Goal: Task Accomplishment & Management: Manage account settings

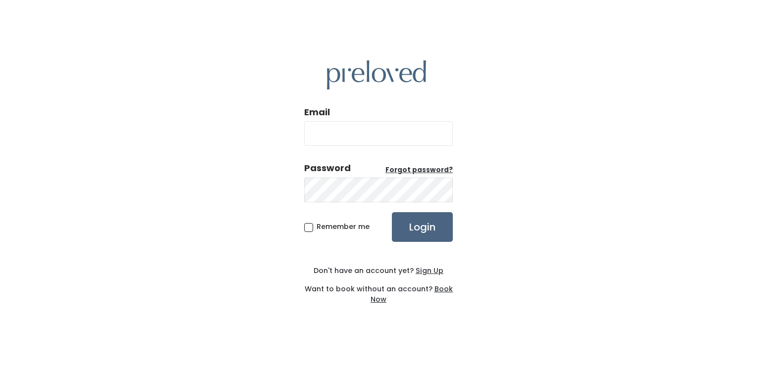
type input "[EMAIL_ADDRESS][DOMAIN_NAME]"
click at [418, 233] on input "Login" at bounding box center [422, 227] width 61 height 30
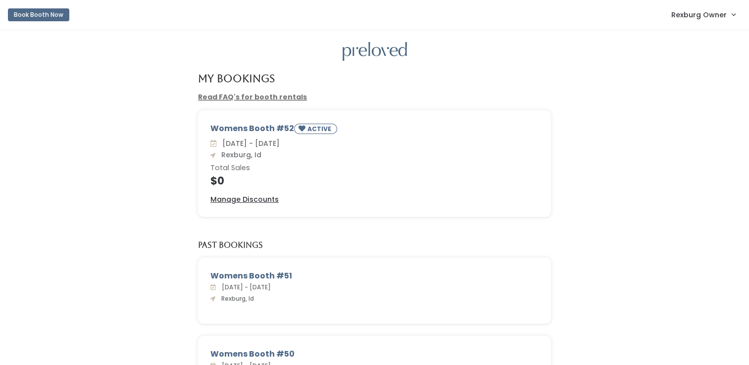
click at [718, 12] on span "Rexburg Owner" at bounding box center [698, 14] width 55 height 11
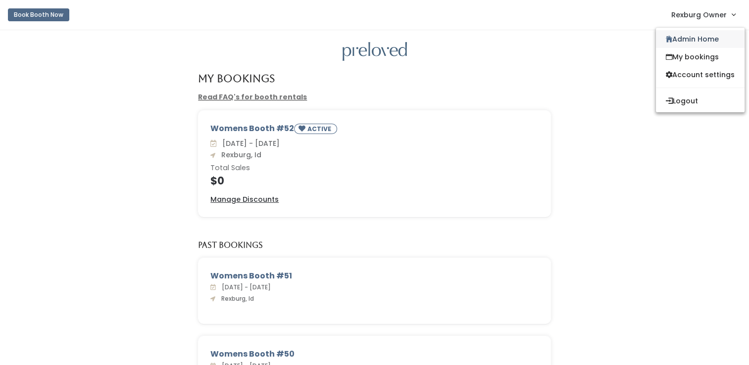
click at [706, 42] on link "Admin Home" at bounding box center [700, 39] width 89 height 18
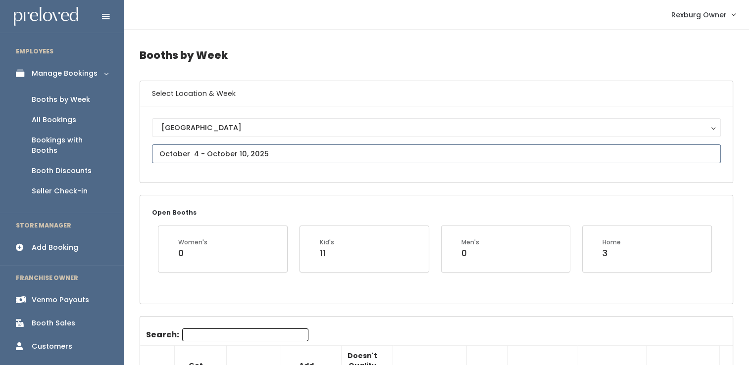
click at [203, 151] on input "text" at bounding box center [436, 154] width 569 height 19
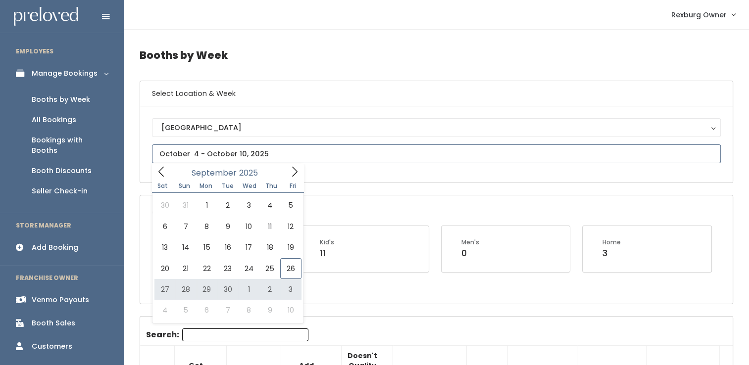
type input "September 27 to October 3"
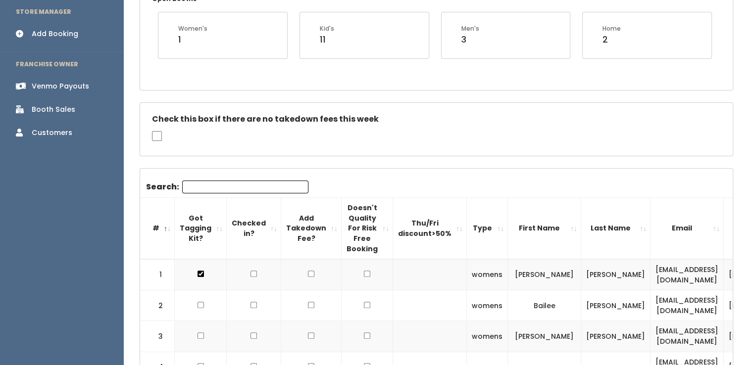
scroll to position [214, 0]
click at [212, 185] on input "Search:" at bounding box center [245, 186] width 126 height 13
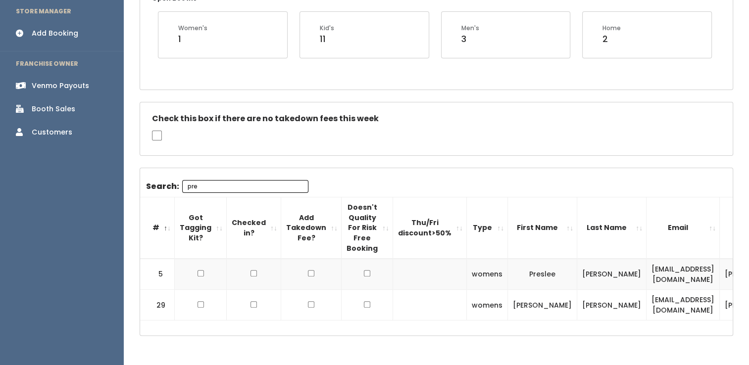
type input "pre"
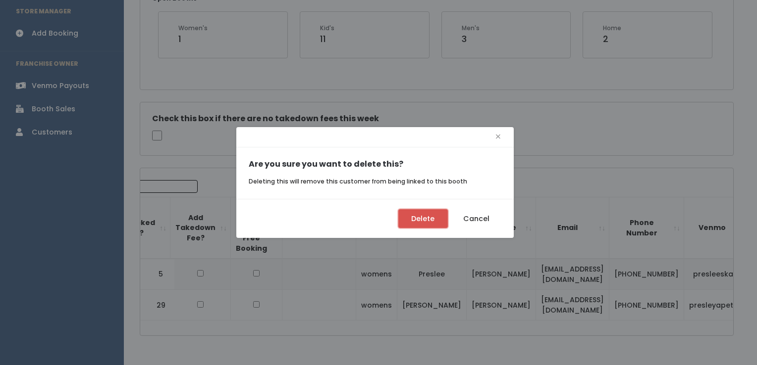
click at [438, 226] on button "Delete" at bounding box center [423, 218] width 50 height 19
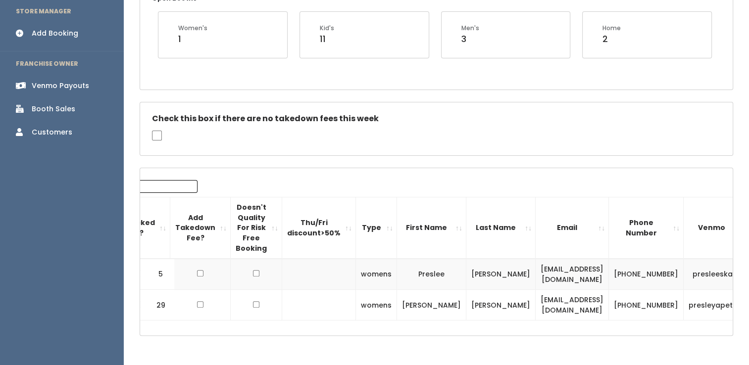
scroll to position [0, 103]
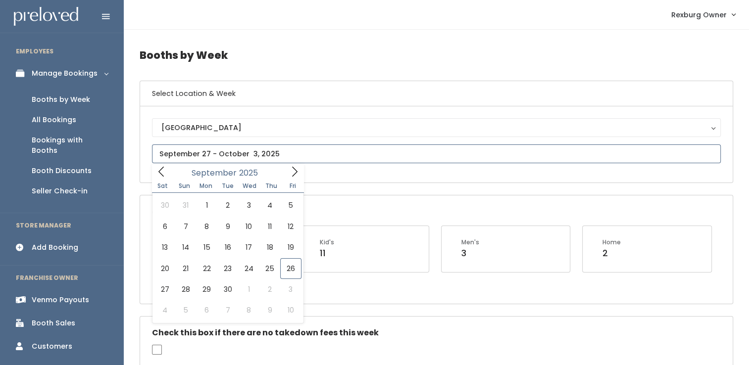
click at [250, 158] on input "text" at bounding box center [436, 154] width 569 height 19
click at [296, 174] on icon at bounding box center [294, 171] width 11 height 11
click at [295, 174] on icon at bounding box center [294, 172] width 5 height 10
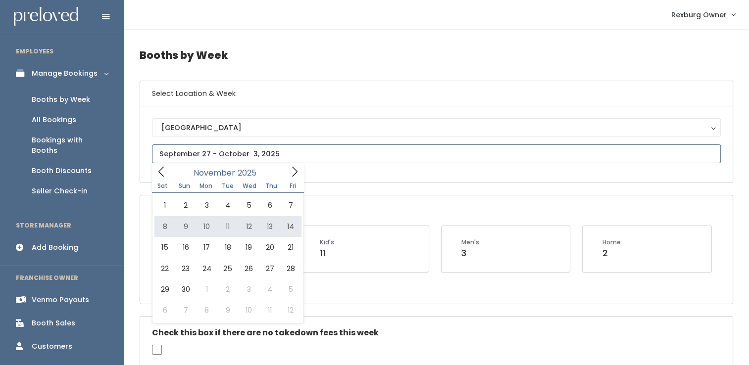
type input "[DATE] to [DATE]"
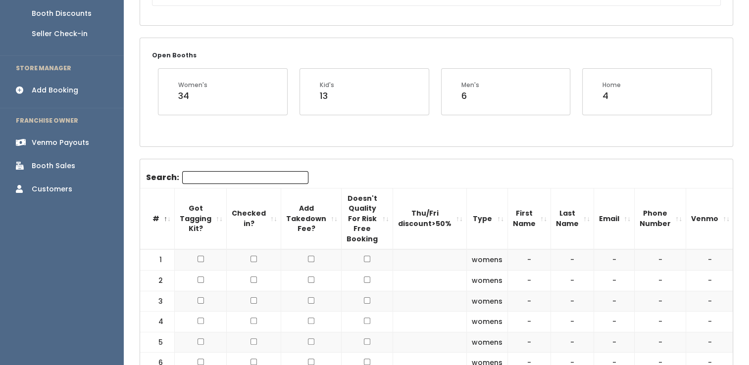
scroll to position [160, 0]
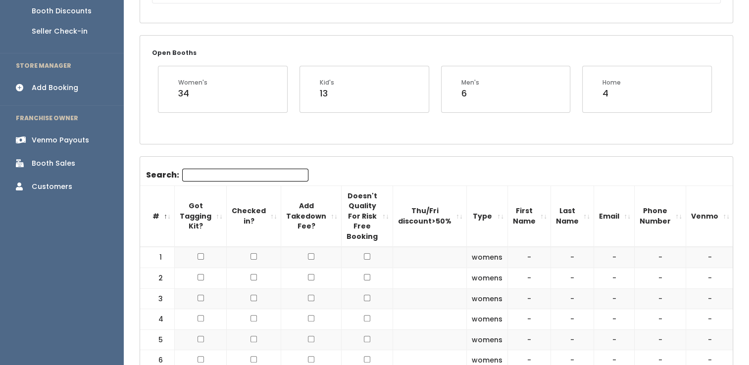
click at [40, 82] on link "Add Booking" at bounding box center [62, 88] width 124 height 22
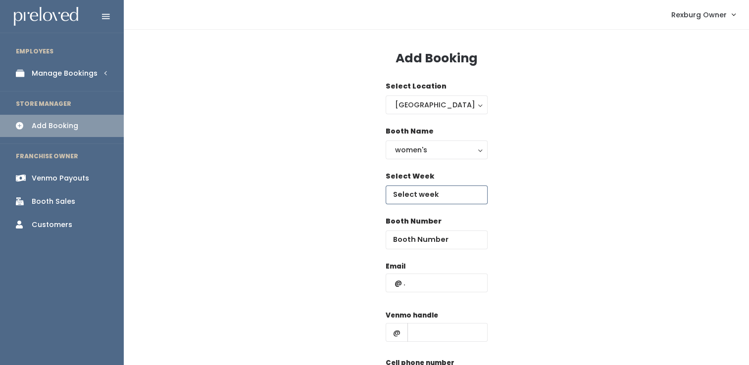
click at [426, 193] on input "text" at bounding box center [437, 195] width 102 height 19
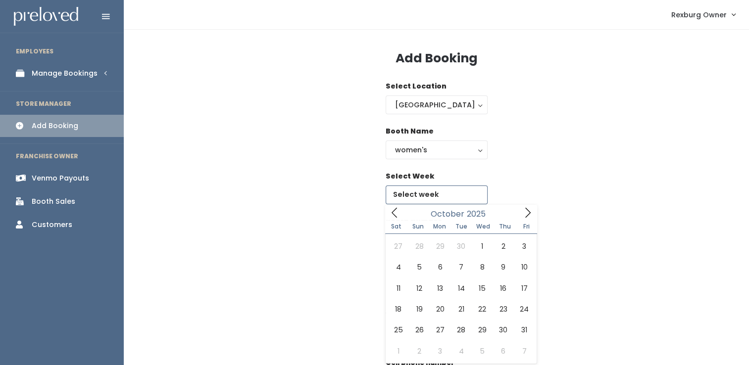
click at [527, 211] on icon at bounding box center [527, 212] width 11 height 11
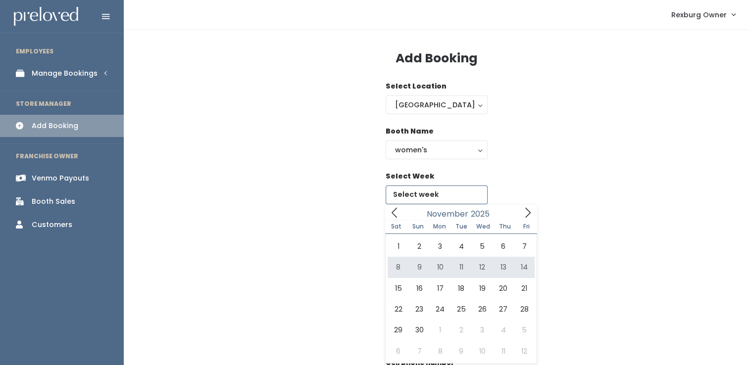
type input "[DATE] to [DATE]"
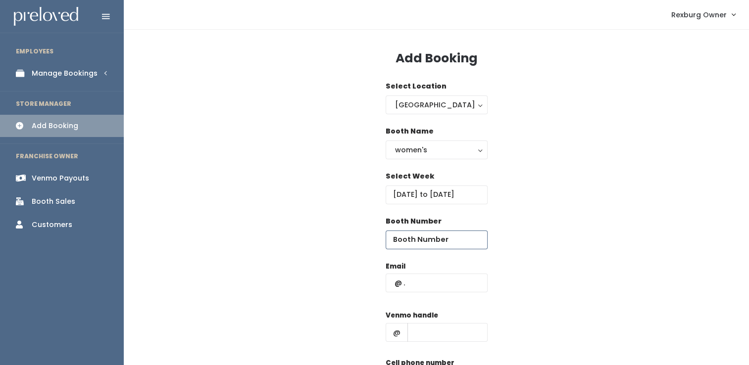
click at [455, 239] on input "number" at bounding box center [437, 240] width 102 height 19
type input "1"
click at [435, 288] on input "text" at bounding box center [437, 283] width 102 height 19
paste input "Presleeskaar@gmail.com"
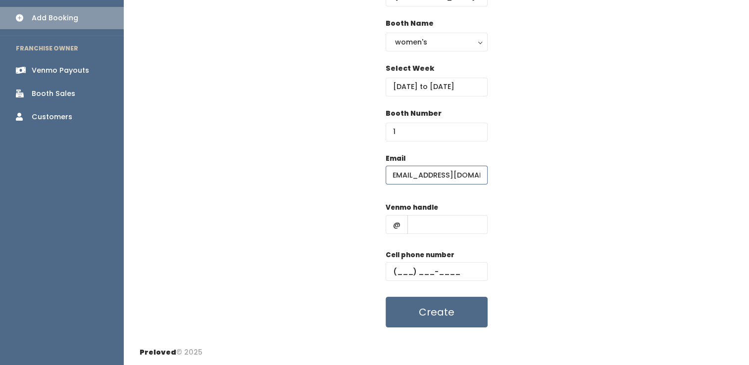
scroll to position [108, 0]
type input "Presleeskaar@gmail.com"
click at [436, 219] on input "text" at bounding box center [448, 224] width 80 height 19
paste input "presleeskaar"
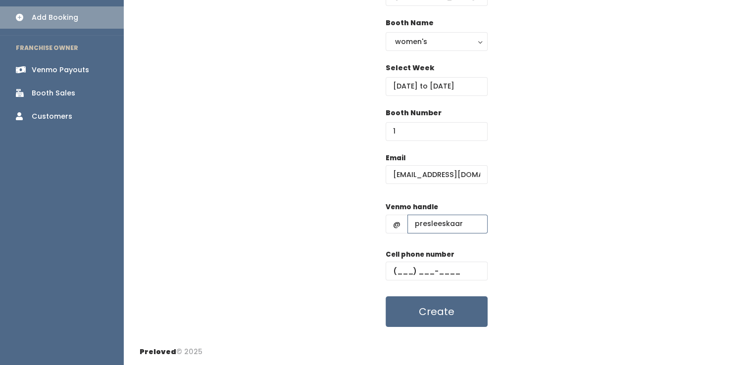
type input "presleeskaar"
click at [398, 268] on input "text" at bounding box center [437, 271] width 102 height 19
type input "(555) 555-5555"
click at [386, 297] on button "Create" at bounding box center [437, 312] width 102 height 31
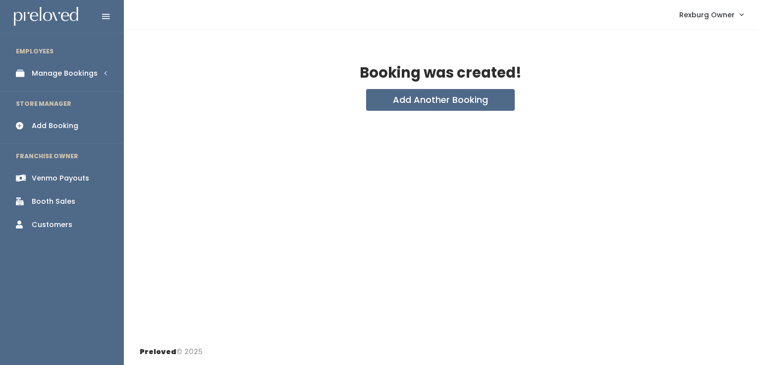
click at [82, 81] on link "Manage Bookings" at bounding box center [62, 73] width 124 height 22
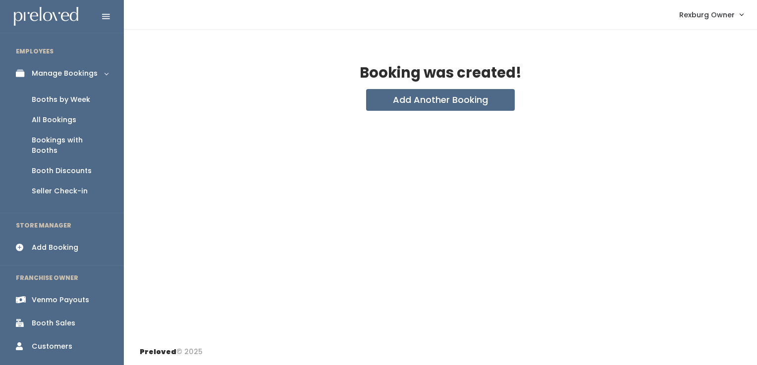
click at [77, 105] on link "Booths by Week" at bounding box center [62, 100] width 124 height 20
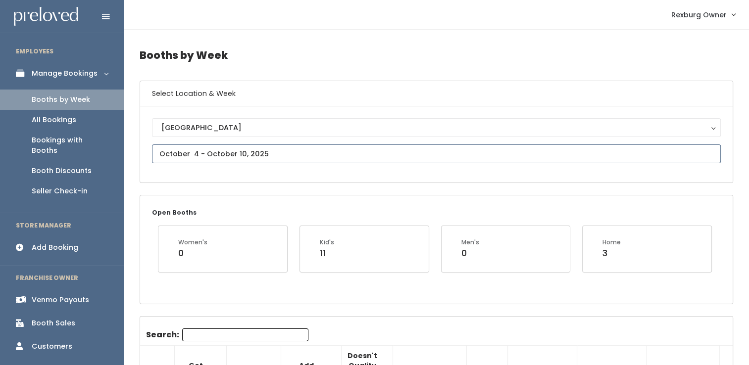
click at [260, 150] on input "text" at bounding box center [436, 154] width 569 height 19
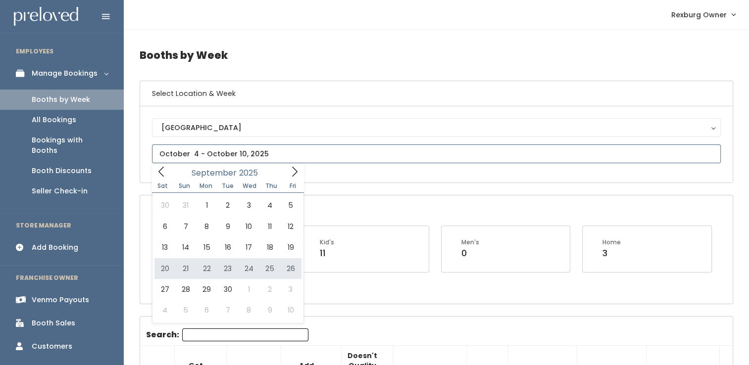
type input "September 20 to September 26"
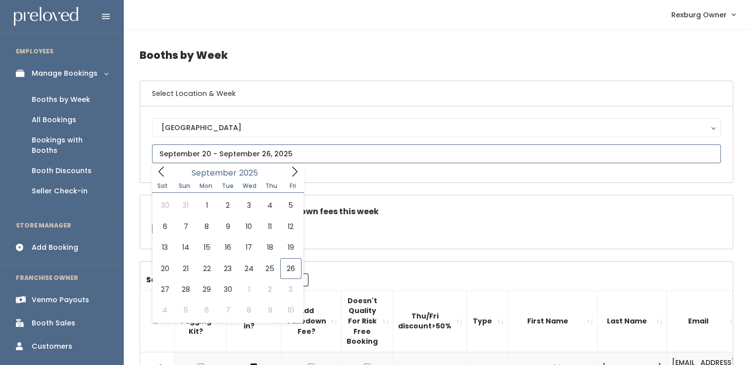
click at [294, 167] on icon at bounding box center [294, 171] width 11 height 11
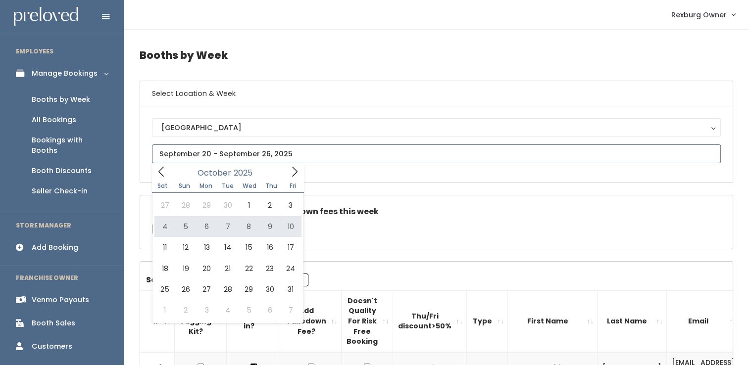
type input "[DATE] to [DATE]"
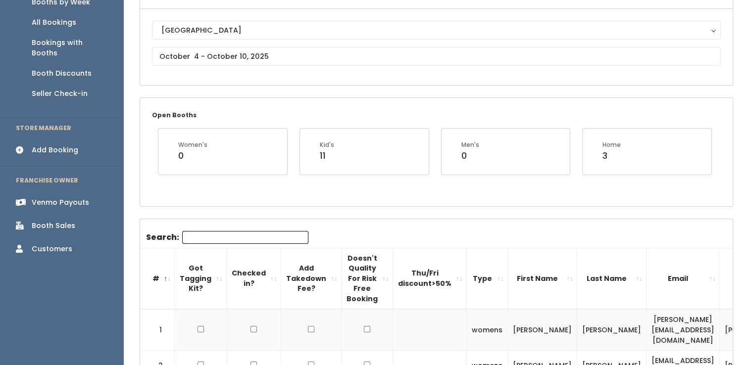
scroll to position [101, 0]
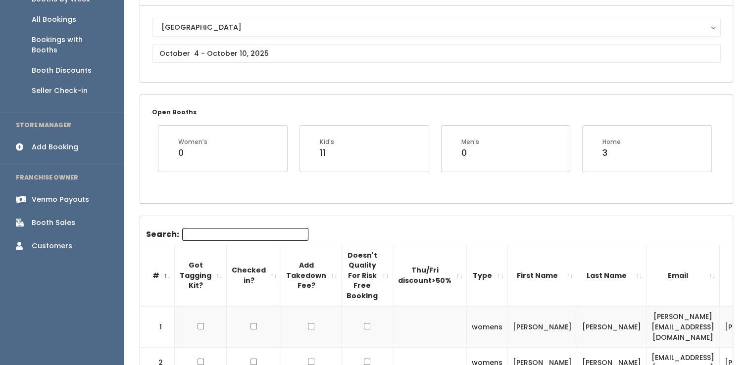
click at [228, 231] on input "Search:" at bounding box center [245, 234] width 126 height 13
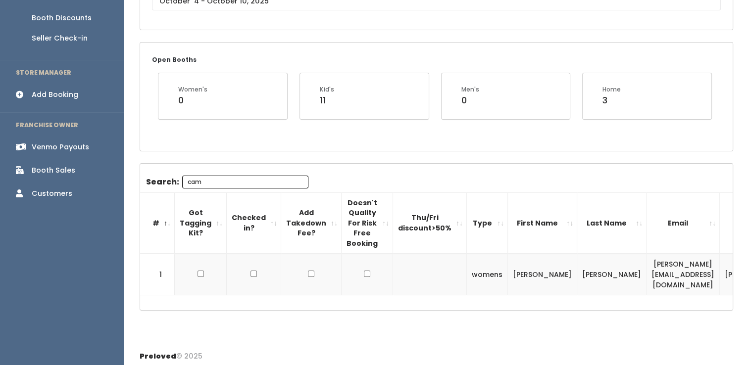
scroll to position [0, 94]
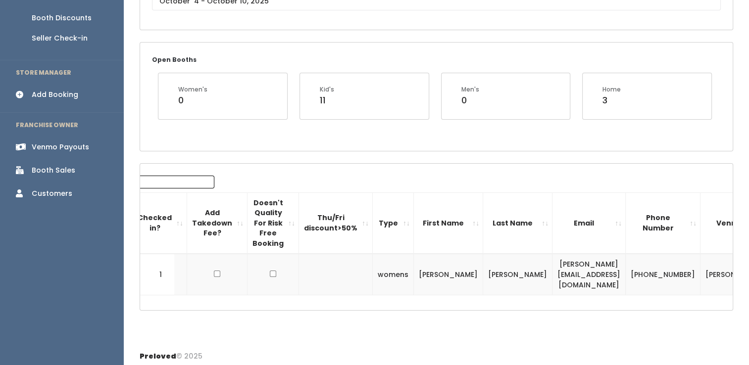
type input "cam"
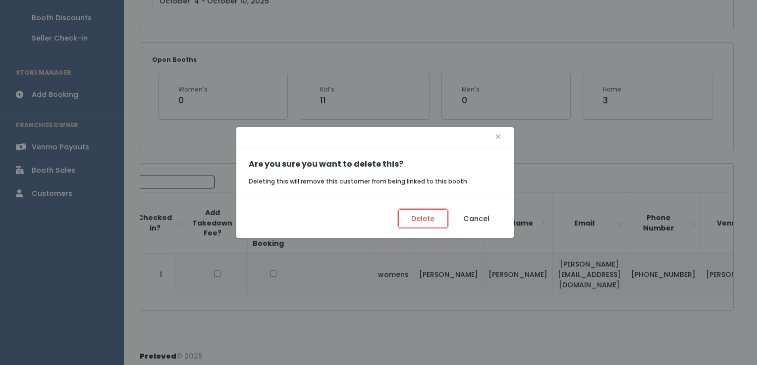
click at [423, 216] on button "Delete" at bounding box center [423, 218] width 50 height 19
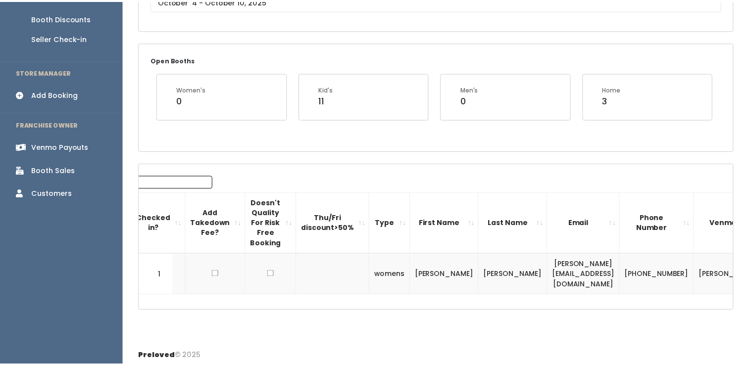
scroll to position [0, 87]
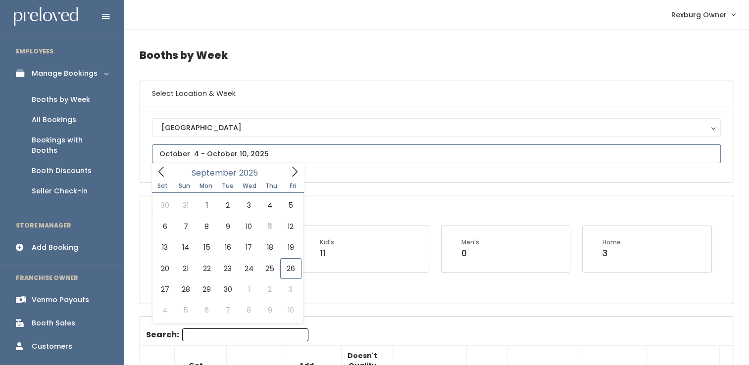
click at [224, 152] on input "text" at bounding box center [436, 154] width 569 height 19
type input "September 20 to September 26"
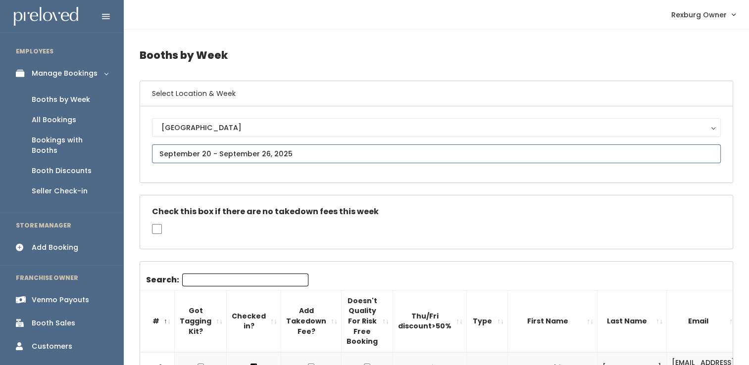
click at [235, 156] on input "text" at bounding box center [436, 154] width 569 height 19
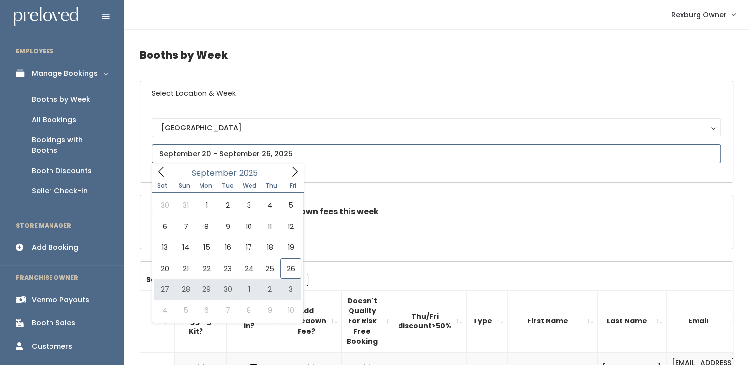
type input "September 27 to October 3"
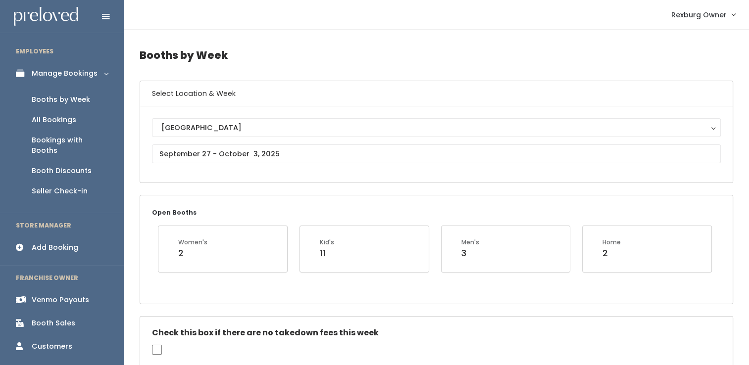
click at [48, 243] on div "Add Booking" at bounding box center [55, 248] width 47 height 10
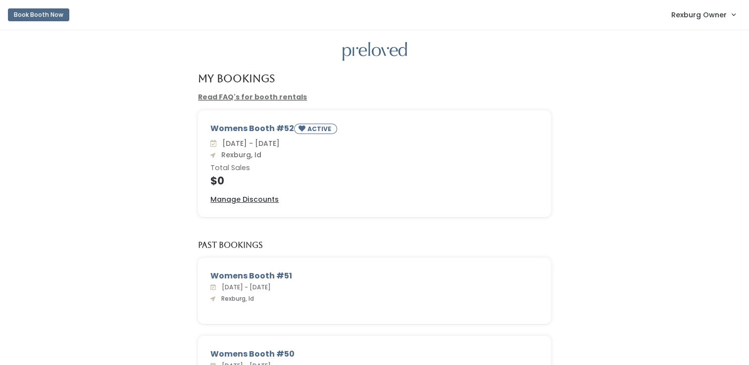
click at [703, 25] on link "Rexburg Owner" at bounding box center [704, 14] width 84 height 21
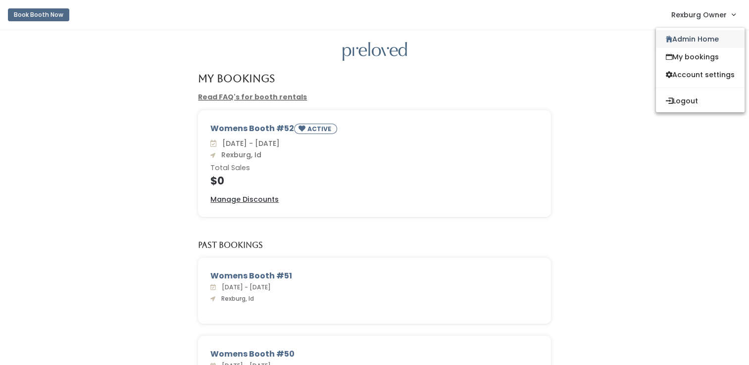
click at [691, 44] on link "Admin Home" at bounding box center [700, 39] width 89 height 18
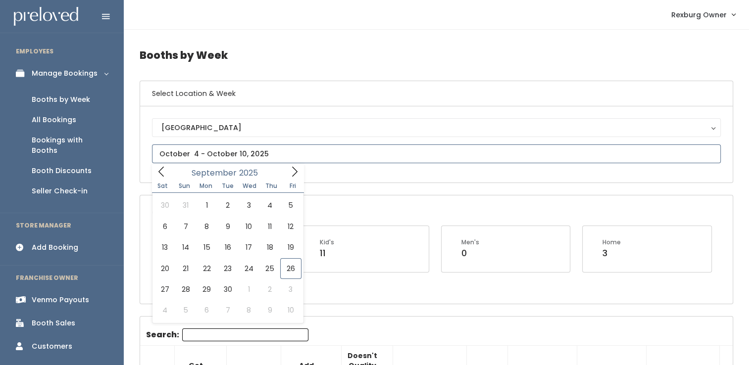
click at [273, 155] on input "text" at bounding box center [436, 154] width 569 height 19
type input "September 20 to September 26"
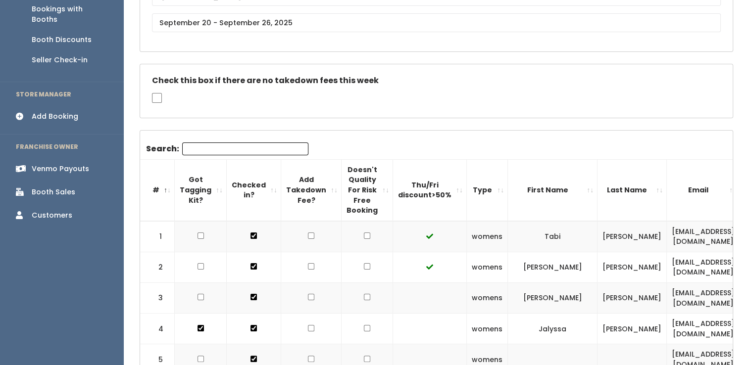
scroll to position [163, 0]
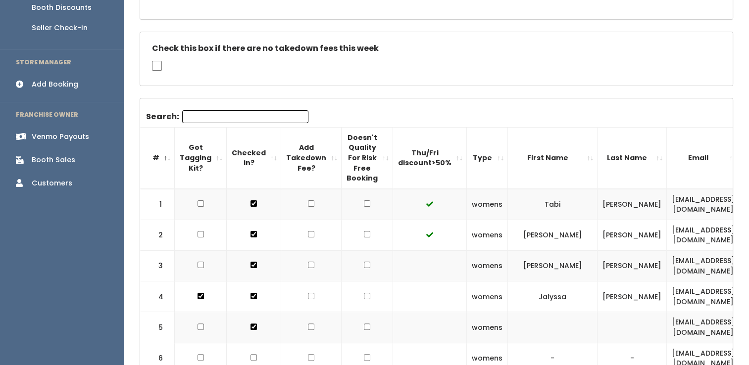
click at [226, 120] on input "Search:" at bounding box center [245, 116] width 126 height 13
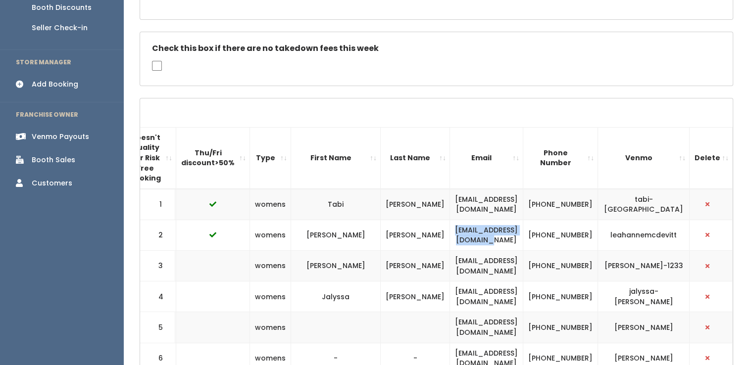
drag, startPoint x: 537, startPoint y: 239, endPoint x: 438, endPoint y: 237, distance: 99.1
click at [450, 237] on td "[EMAIL_ADDRESS][DOMAIN_NAME]" at bounding box center [486, 235] width 73 height 31
copy td "[EMAIL_ADDRESS][DOMAIN_NAME]"
drag, startPoint x: 681, startPoint y: 235, endPoint x: 609, endPoint y: 238, distance: 71.9
click at [609, 238] on td "leahannemcdevitt" at bounding box center [644, 235] width 92 height 31
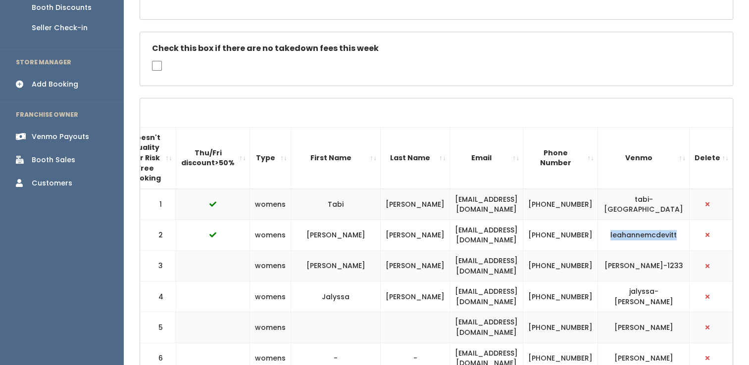
copy td "leahannemcdevitt"
drag, startPoint x: 537, startPoint y: 229, endPoint x: 420, endPoint y: 231, distance: 116.9
click at [420, 231] on tr "2 womens Leah McDevitt leahamcdevitt@gmail.com (657) 291-3595 leahannemcdevitt" at bounding box center [328, 235] width 810 height 31
copy tr "leahamcdevitt@gmail.com"
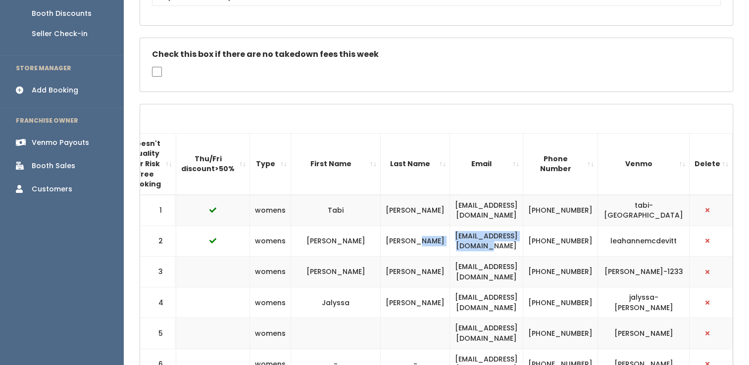
scroll to position [161, 0]
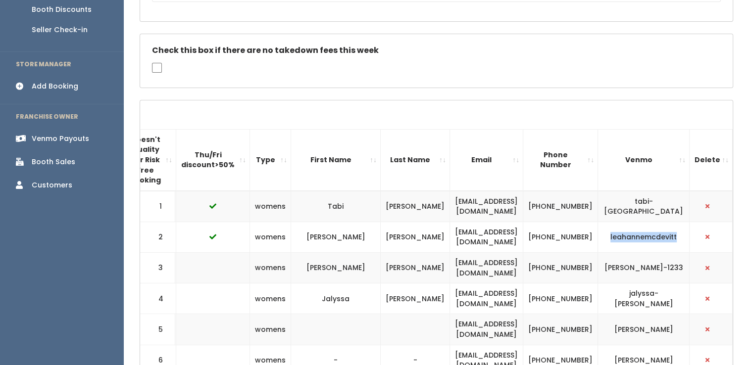
drag, startPoint x: 683, startPoint y: 240, endPoint x: 613, endPoint y: 231, distance: 70.9
click at [613, 231] on td "leahannemcdevitt" at bounding box center [644, 237] width 92 height 31
copy td "leahannemcdevitt"
drag, startPoint x: 551, startPoint y: 247, endPoint x: 436, endPoint y: 230, distance: 116.1
click at [450, 230] on td "[EMAIL_ADDRESS][DOMAIN_NAME]" at bounding box center [486, 237] width 73 height 31
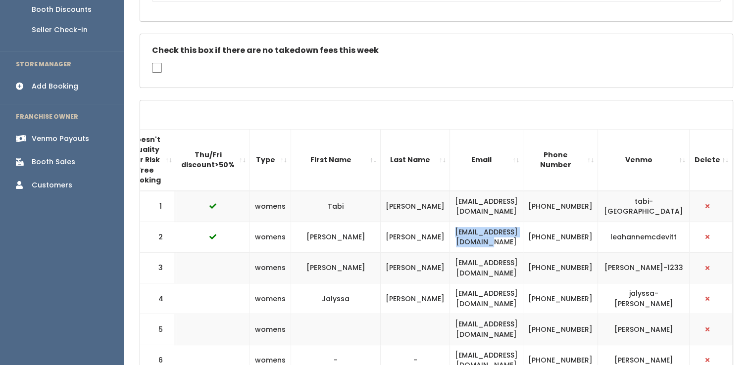
copy td "[EMAIL_ADDRESS][DOMAIN_NAME]"
drag, startPoint x: 678, startPoint y: 242, endPoint x: 646, endPoint y: 244, distance: 32.2
click at [646, 244] on td "leahannemcdevitt" at bounding box center [644, 237] width 92 height 31
drag, startPoint x: 646, startPoint y: 244, endPoint x: 679, endPoint y: 244, distance: 33.2
click at [679, 244] on td "leahannemcdevitt" at bounding box center [644, 237] width 92 height 31
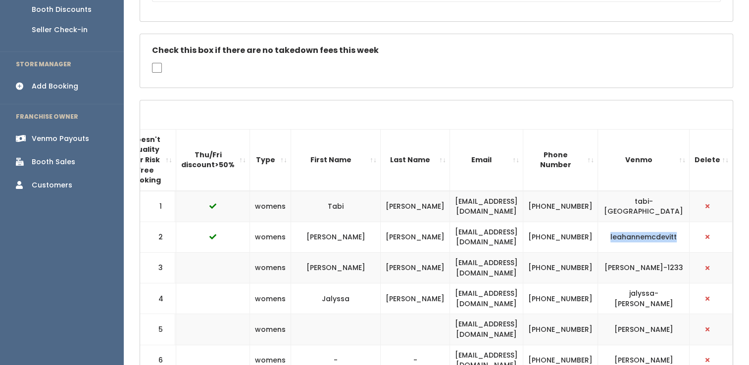
drag, startPoint x: 683, startPoint y: 235, endPoint x: 614, endPoint y: 237, distance: 69.4
click at [614, 237] on td "leahannemcdevitt" at bounding box center [644, 237] width 92 height 31
copy td "leahannemcdevitt"
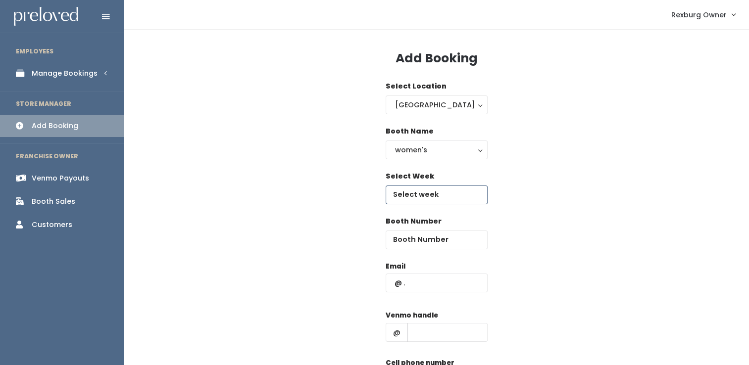
click at [422, 191] on input "text" at bounding box center [437, 195] width 102 height 19
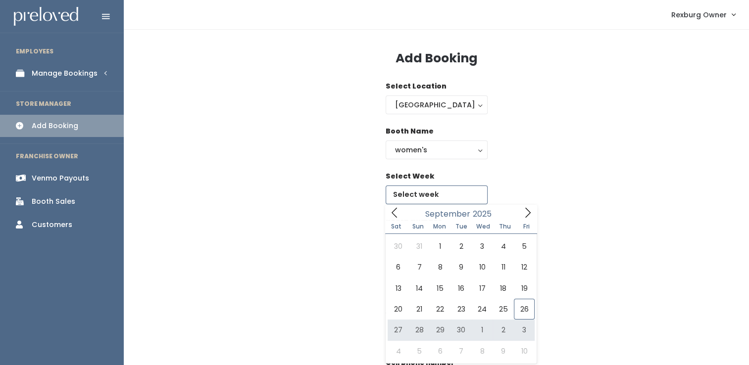
type input "September 27 to October 3"
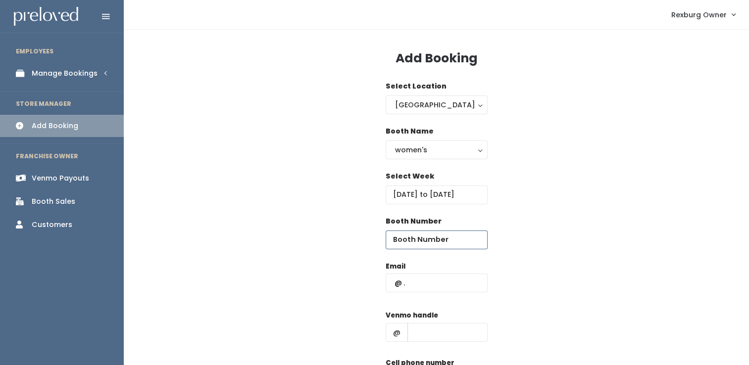
click at [436, 238] on input "number" at bounding box center [437, 240] width 102 height 19
type input "22"
paste input "[EMAIL_ADDRESS][DOMAIN_NAME]"
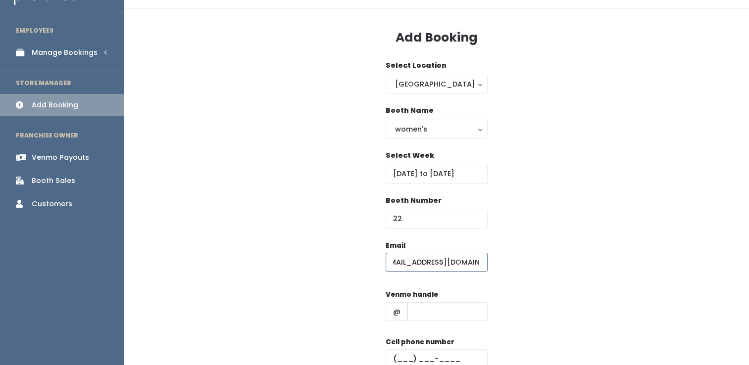
scroll to position [23, 0]
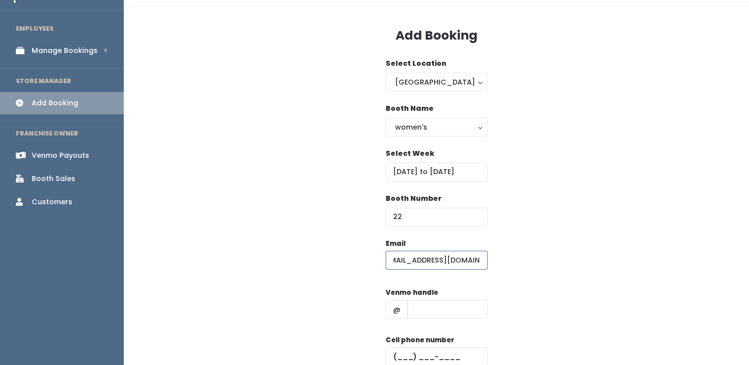
type input "[EMAIL_ADDRESS][DOMAIN_NAME]"
click at [426, 309] on input "text" at bounding box center [448, 310] width 80 height 19
paste input "leahannemcdevitt"
type input "leahannemcdevitt"
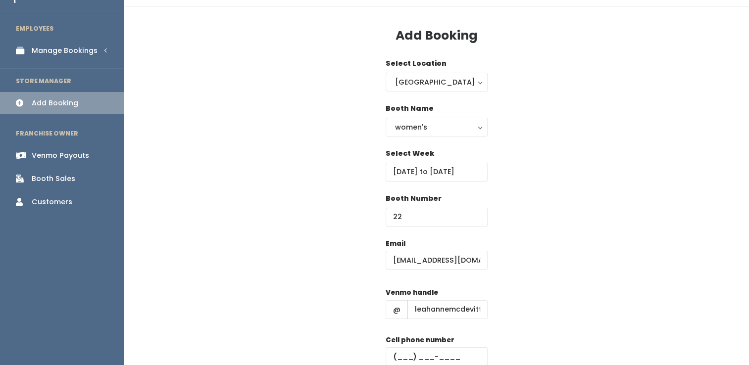
click at [411, 347] on div "Cell phone number" at bounding box center [437, 355] width 102 height 40
click at [408, 354] on input "text" at bounding box center [437, 357] width 102 height 19
type input "[PHONE_NUMBER]"
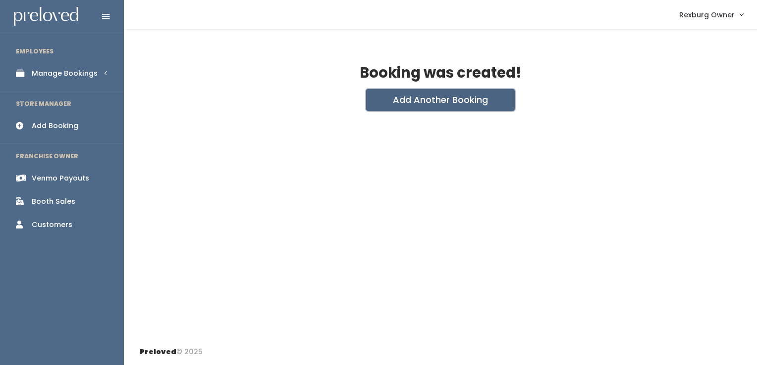
click at [489, 94] on button "Add Another Booking" at bounding box center [440, 100] width 149 height 22
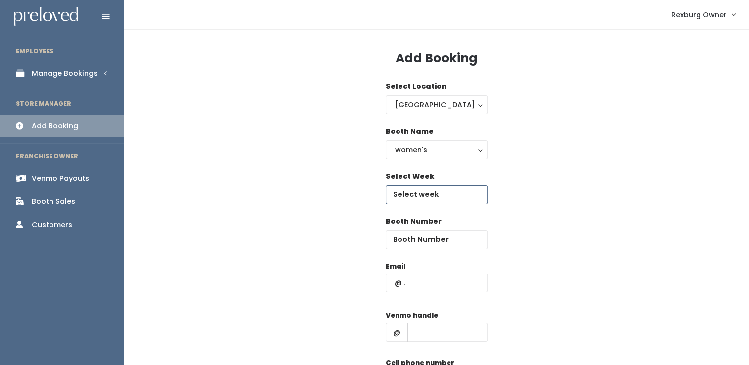
click at [438, 200] on body "EMPLOYEES Manage Bookings Booths by Week All Bookings Bookings with Booths Boot…" at bounding box center [374, 237] width 749 height 474
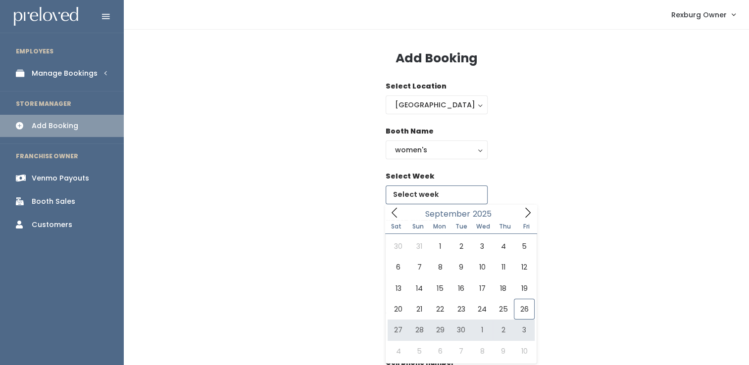
type input "[DATE] to [DATE]"
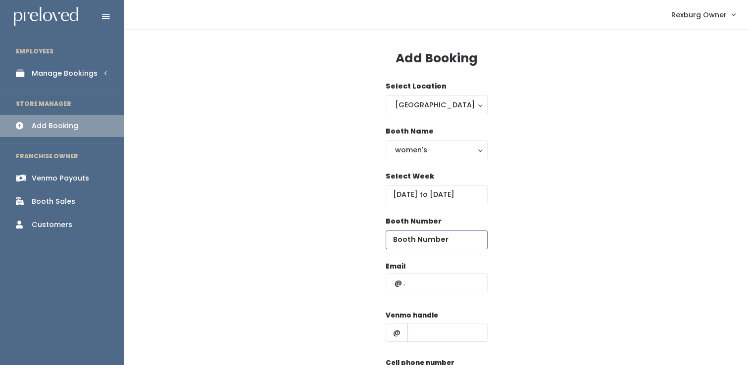
click at [429, 237] on input "number" at bounding box center [437, 240] width 102 height 19
type input "24"
click at [418, 333] on input "text" at bounding box center [448, 332] width 80 height 19
paste input "leahannemcdevitt"
type input "leahannemcdevitt"
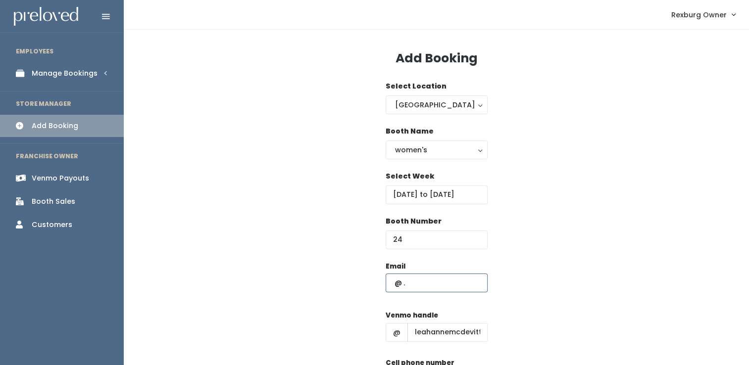
click at [444, 278] on input "text" at bounding box center [437, 283] width 102 height 19
paste input "[EMAIL_ADDRESS][DOMAIN_NAME]"
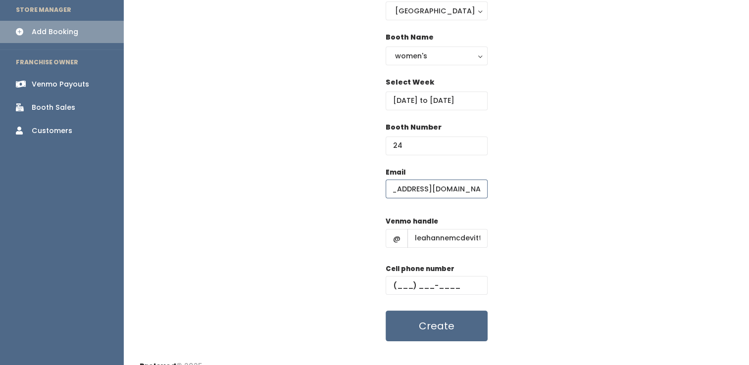
scroll to position [99, 0]
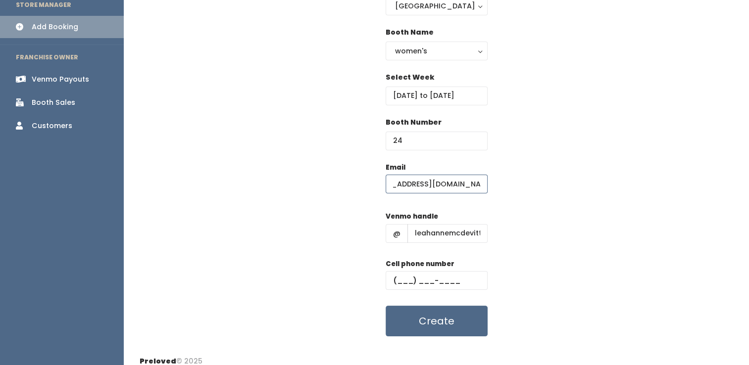
type input "leahamcdevitt@gmail.com"
click at [425, 289] on input "text" at bounding box center [437, 280] width 102 height 19
type input "(555) 555-5555"
click at [386, 306] on button "Create" at bounding box center [437, 321] width 102 height 31
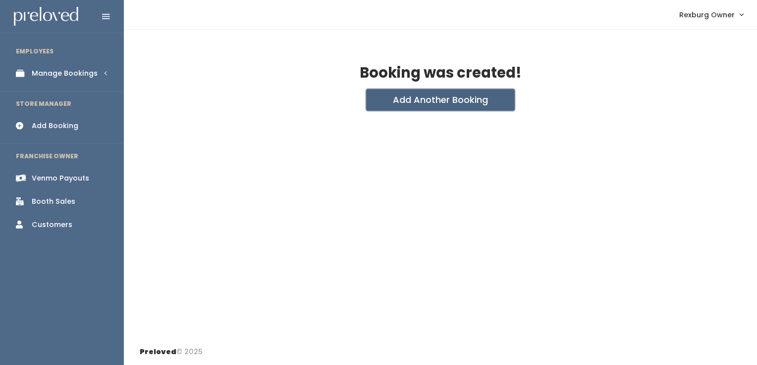
click at [472, 96] on button "Add Another Booking" at bounding box center [440, 100] width 149 height 22
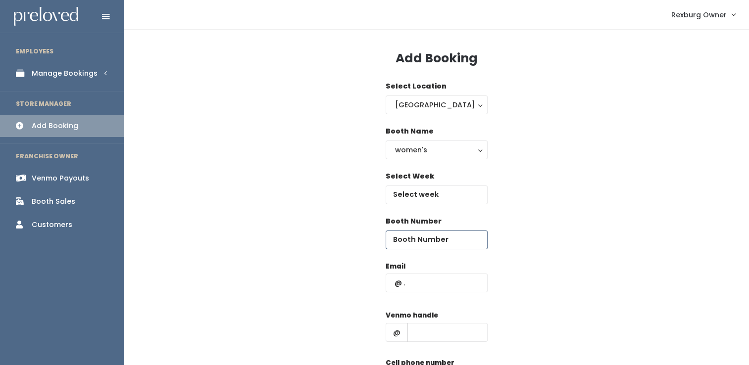
click at [436, 241] on input "number" at bounding box center [437, 240] width 102 height 19
type input "24"
click at [428, 273] on div "Email" at bounding box center [437, 282] width 102 height 42
click at [422, 289] on input "text" at bounding box center [437, 283] width 102 height 19
paste input "[EMAIL_ADDRESS][DOMAIN_NAME]"
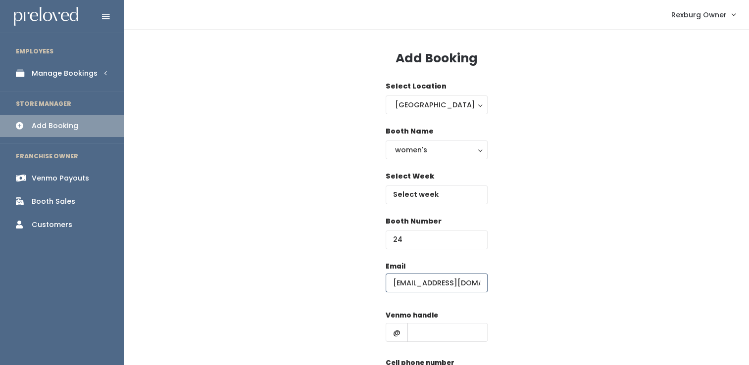
scroll to position [0, 25]
click at [432, 331] on input "text" at bounding box center [448, 332] width 80 height 19
click at [409, 282] on input "leahamcdevitt@gmail.com" at bounding box center [437, 283] width 102 height 19
type input "Leahamcdevitt@gmail.com"
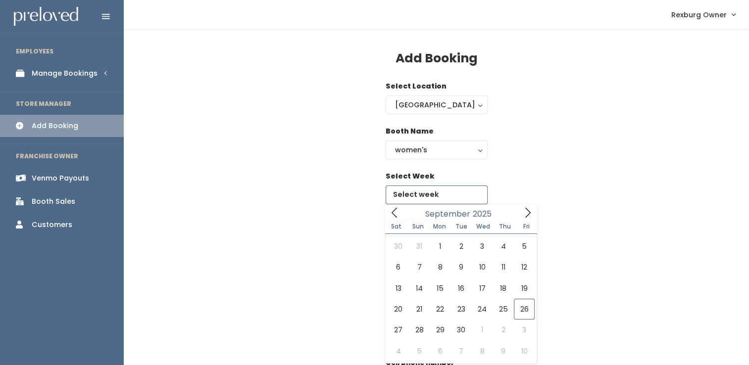
click at [414, 197] on input "text" at bounding box center [437, 195] width 102 height 19
type input "September 27 to October 3"
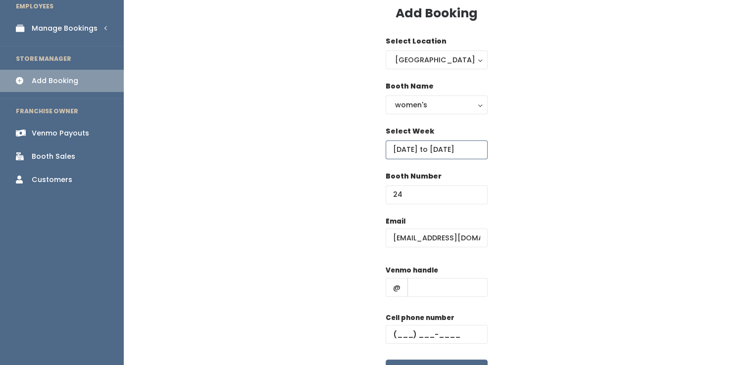
scroll to position [108, 0]
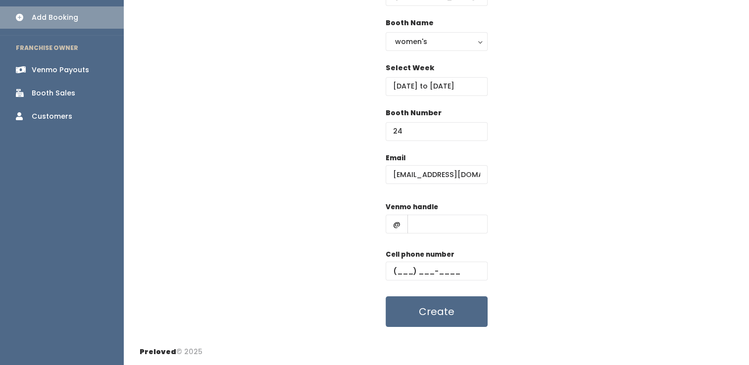
click at [610, 277] on div "Email Leahamcdevitt@gmail.com Venmo handle @ Cell phone number Create" at bounding box center [437, 240] width 594 height 175
click at [464, 221] on input "text" at bounding box center [448, 224] width 80 height 19
paste input "leahannemcdevitt"
type input "leahannemcdevitt"
click at [410, 270] on input "text" at bounding box center [437, 271] width 102 height 19
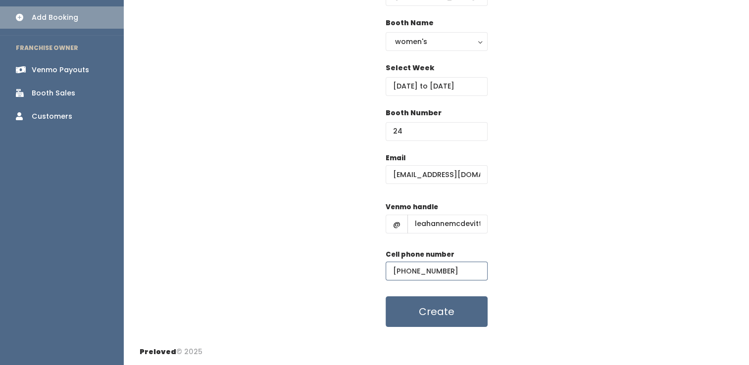
type input "(555) 555-5555"
click at [386, 297] on button "Create" at bounding box center [437, 312] width 102 height 31
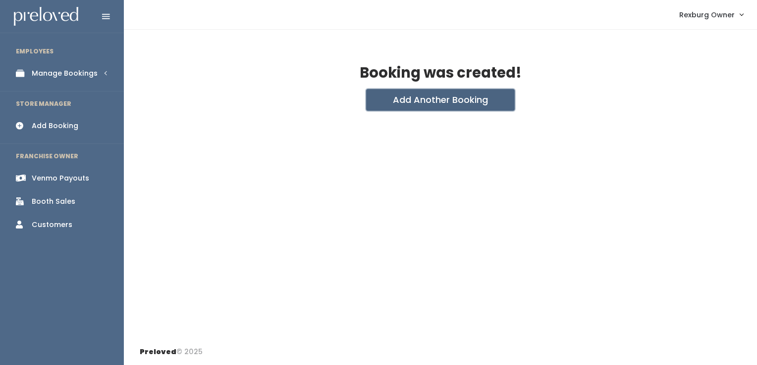
click at [486, 103] on button "Add Another Booking" at bounding box center [440, 100] width 149 height 22
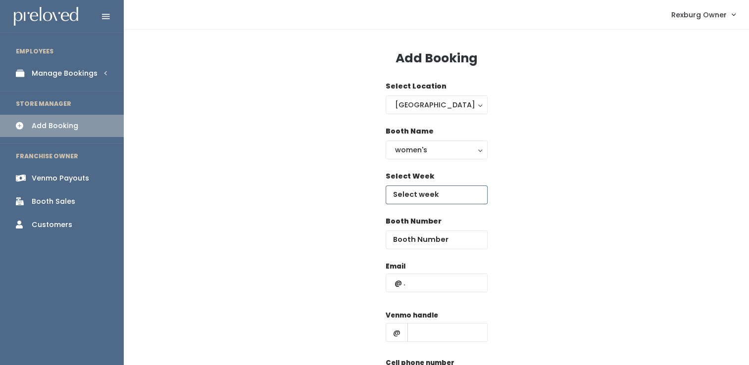
click at [427, 189] on input "text" at bounding box center [437, 195] width 102 height 19
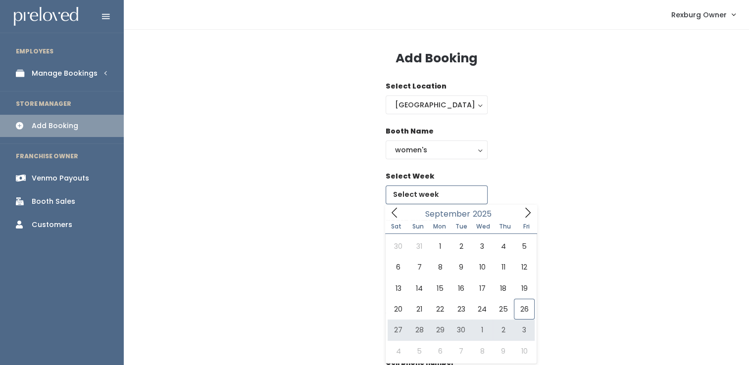
type input "September 27 to October 3"
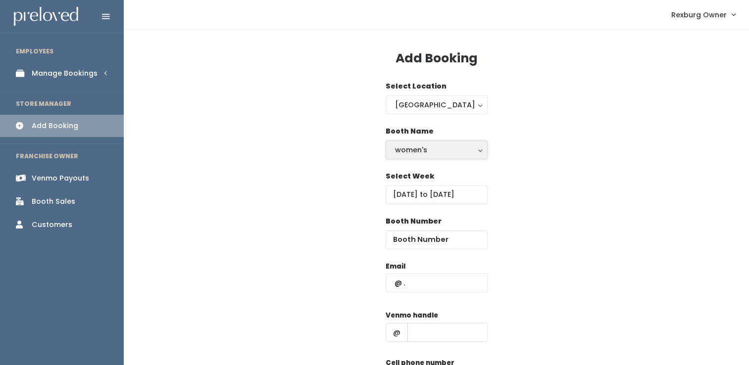
click at [426, 152] on div "women's" at bounding box center [436, 150] width 83 height 11
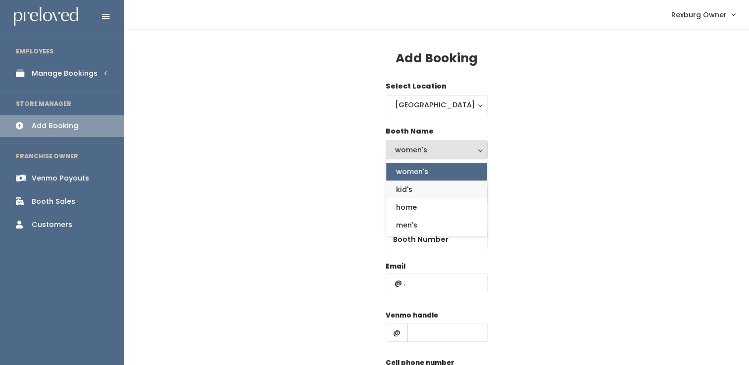
click at [426, 192] on link "kid's" at bounding box center [436, 190] width 101 height 18
select select "kids"
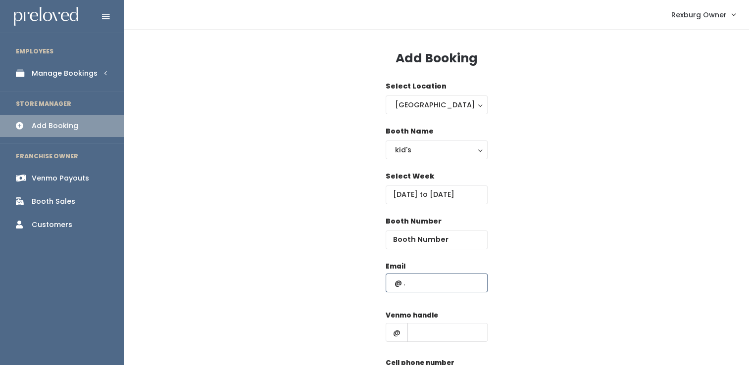
click at [416, 282] on input "text" at bounding box center [437, 283] width 102 height 19
click at [430, 236] on input "number" at bounding box center [437, 240] width 102 height 19
type input "43"
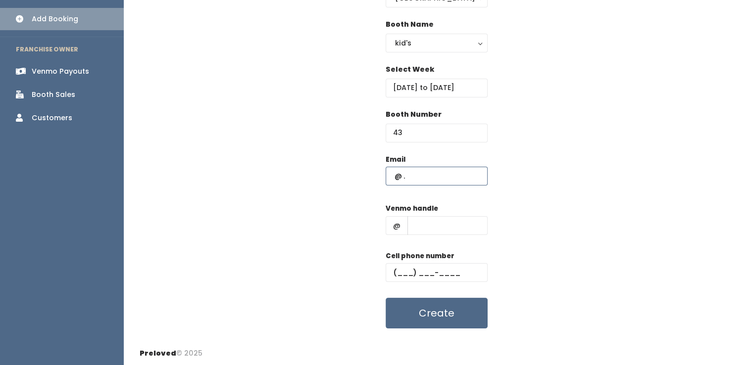
scroll to position [108, 0]
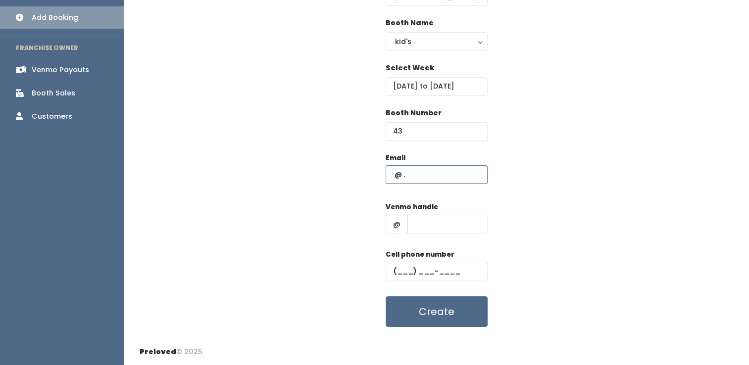
paste input "leahamcdevitt@gmail.com"
type input "leahamcdevitt@gmail.com"
click at [416, 217] on input "text" at bounding box center [448, 224] width 80 height 19
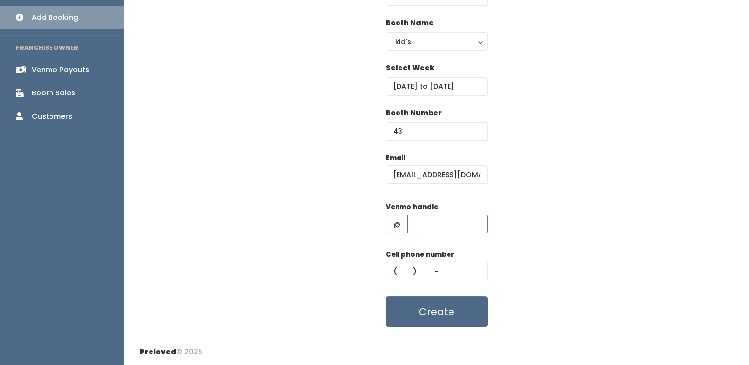
paste input "leahannemcdevitt"
type input "leahannemcdevitt"
click at [404, 269] on input "text" at bounding box center [437, 271] width 102 height 19
type input "(555) 555-5555"
click at [386, 297] on button "Create" at bounding box center [437, 312] width 102 height 31
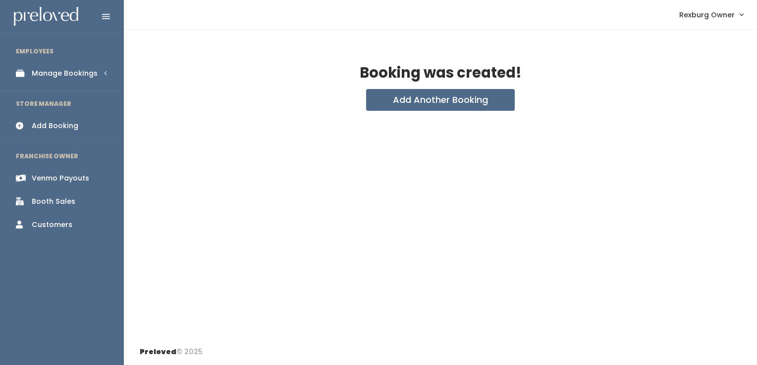
click at [69, 79] on link "Manage Bookings" at bounding box center [62, 73] width 124 height 22
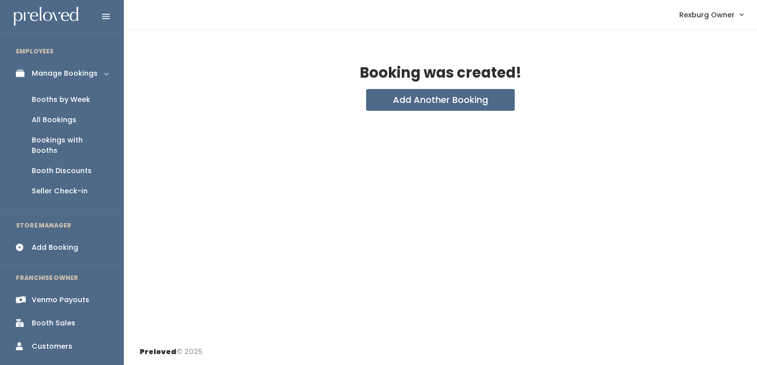
click at [69, 103] on div "Booths by Week" at bounding box center [61, 100] width 58 height 10
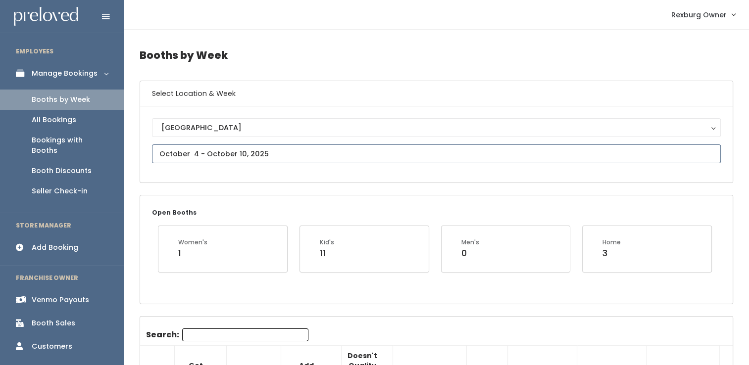
click at [294, 155] on input "text" at bounding box center [436, 154] width 569 height 19
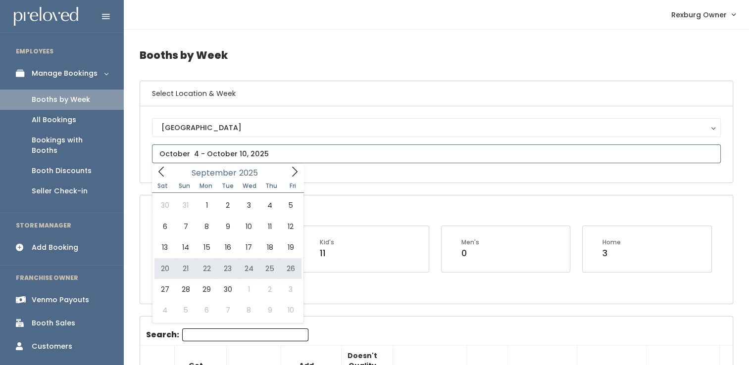
type input "September 20 to September 26"
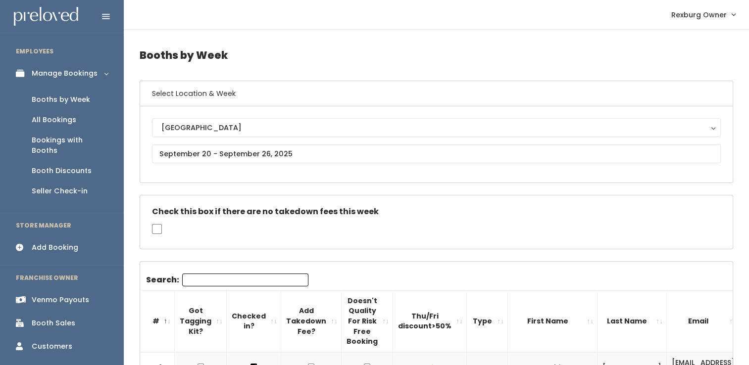
drag, startPoint x: 143, startPoint y: 274, endPoint x: 142, endPoint y: 360, distance: 86.2
copy div "1 womens Tabi Bilyeu tabikatextra@gmail.com (832) 980-4641 tabi-rexburgbrides 2…"
click at [70, 295] on div "Venmo Payouts" at bounding box center [60, 300] width 57 height 10
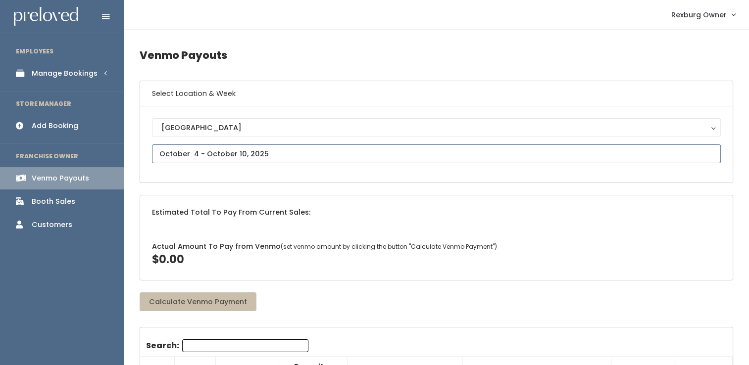
click at [225, 157] on input "text" at bounding box center [436, 154] width 569 height 19
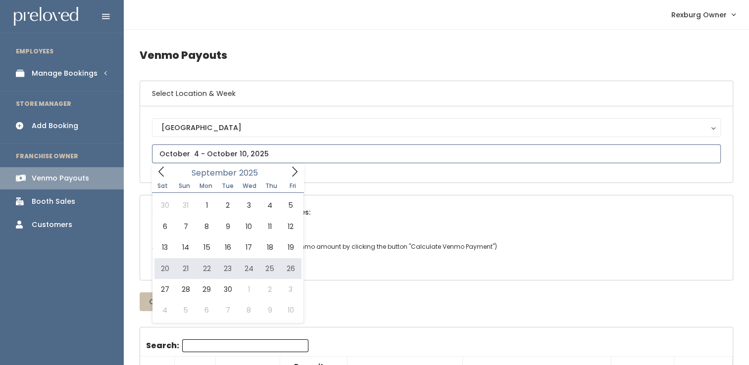
type input "September 20 to September 26"
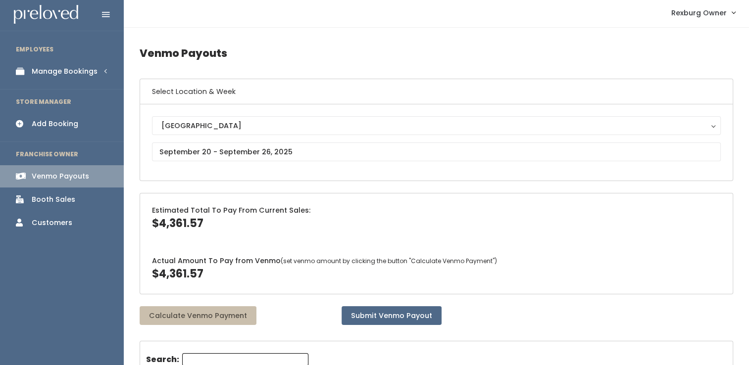
scroll to position [3, 0]
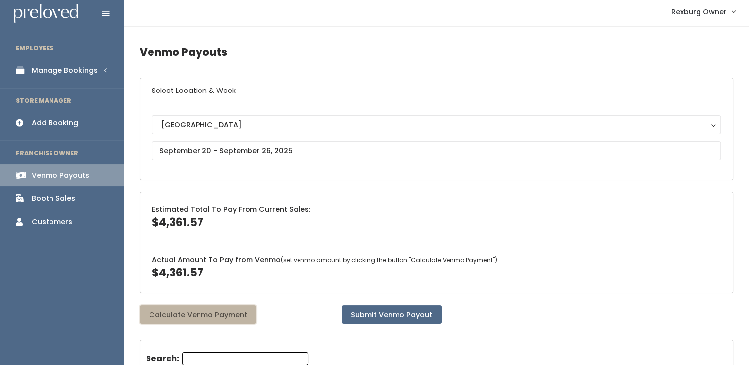
click at [216, 310] on button "Calculate Venmo Payment" at bounding box center [198, 315] width 117 height 19
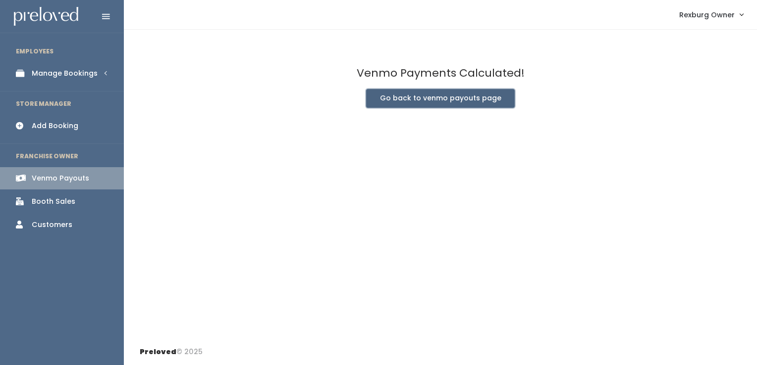
click at [447, 94] on button "Go back to venmo payouts page" at bounding box center [440, 98] width 149 height 19
click at [431, 104] on button "Go back to venmo payouts page" at bounding box center [440, 98] width 149 height 19
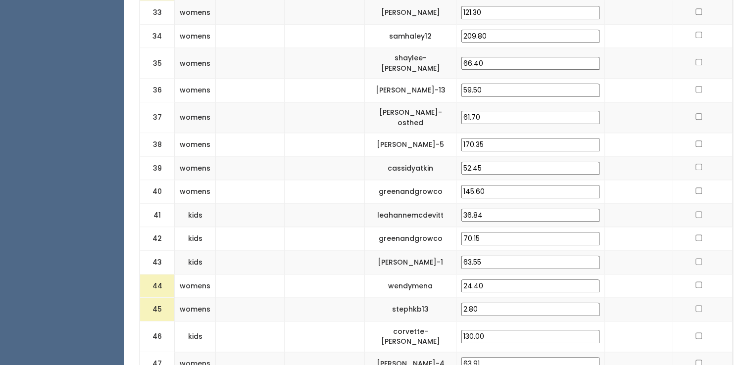
scroll to position [1206, 0]
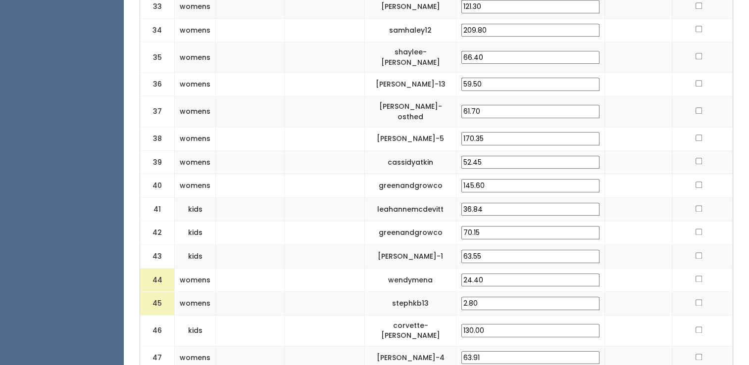
click at [564, 274] on input "24.40" at bounding box center [531, 280] width 138 height 13
type input "25"
click at [555, 297] on input "2.80" at bounding box center [531, 303] width 138 height 13
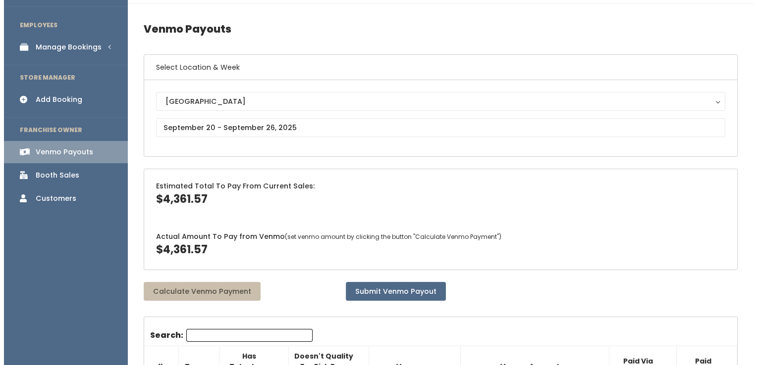
scroll to position [33, 0]
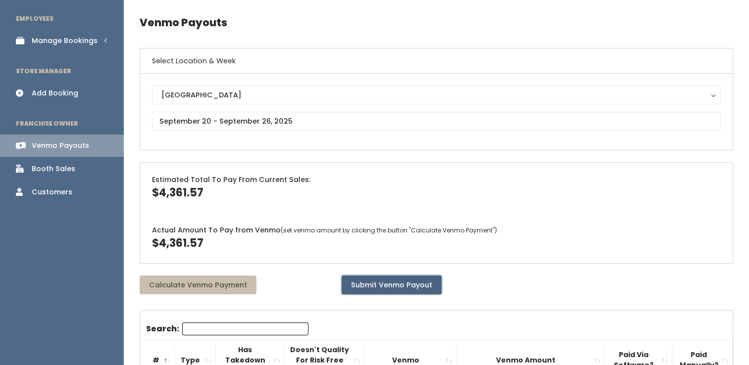
click at [393, 276] on button "Submit Venmo Payout" at bounding box center [392, 285] width 100 height 19
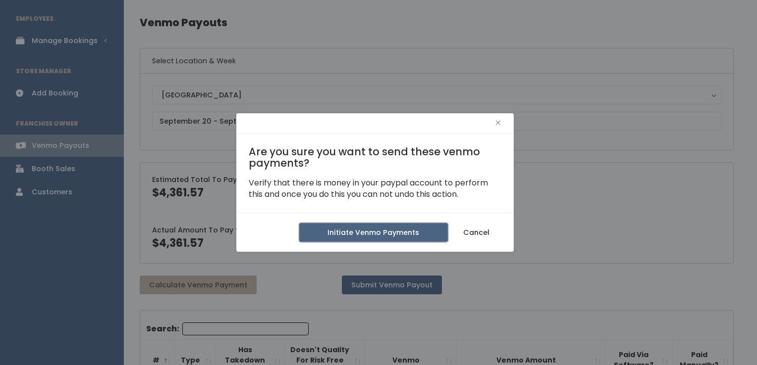
click at [398, 231] on button "Initiate Venmo Payments" at bounding box center [373, 232] width 149 height 19
